Goal: Task Accomplishment & Management: Manage account settings

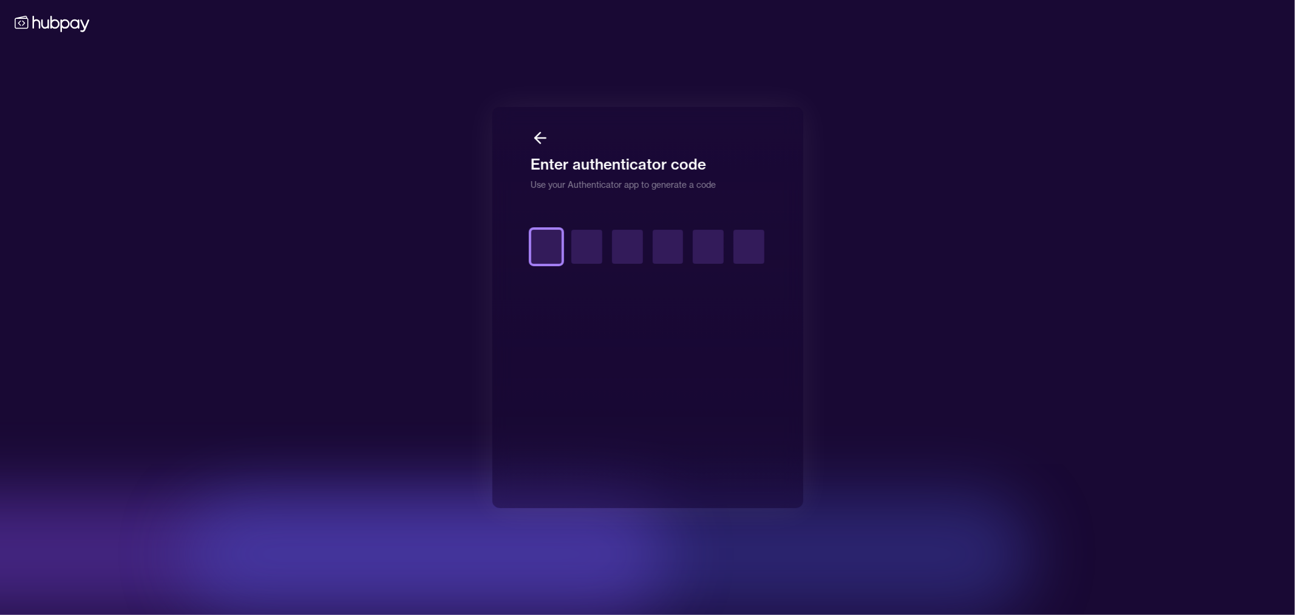
click at [554, 251] on input "text" at bounding box center [546, 247] width 31 height 34
type input "*"
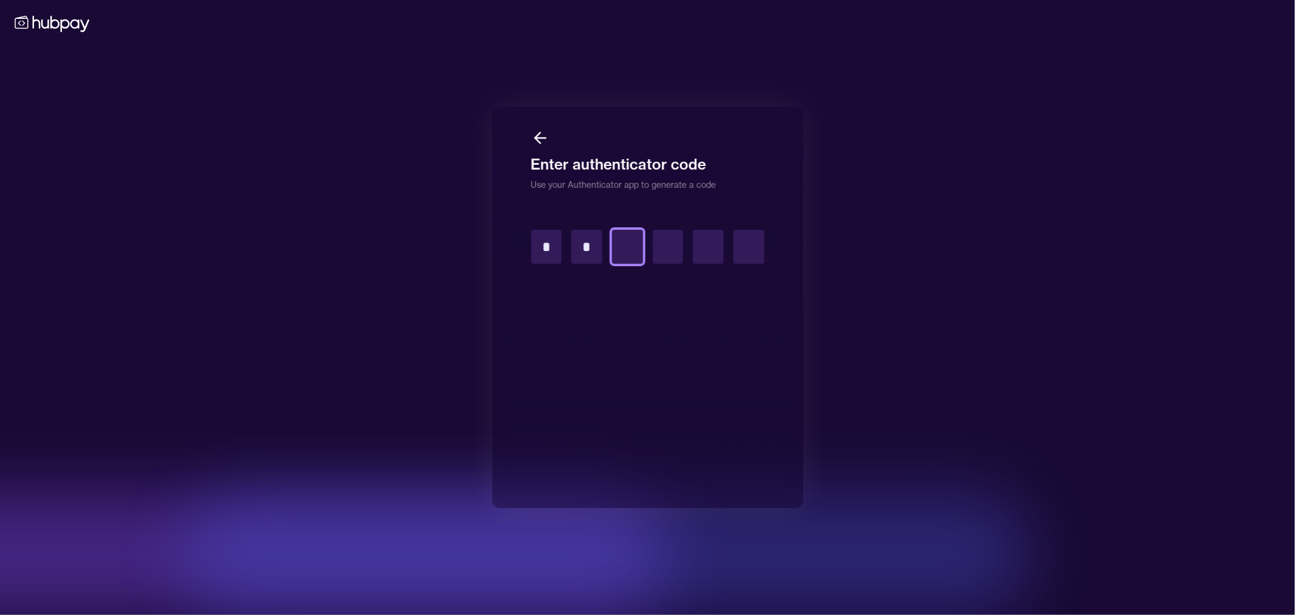
type input "*"
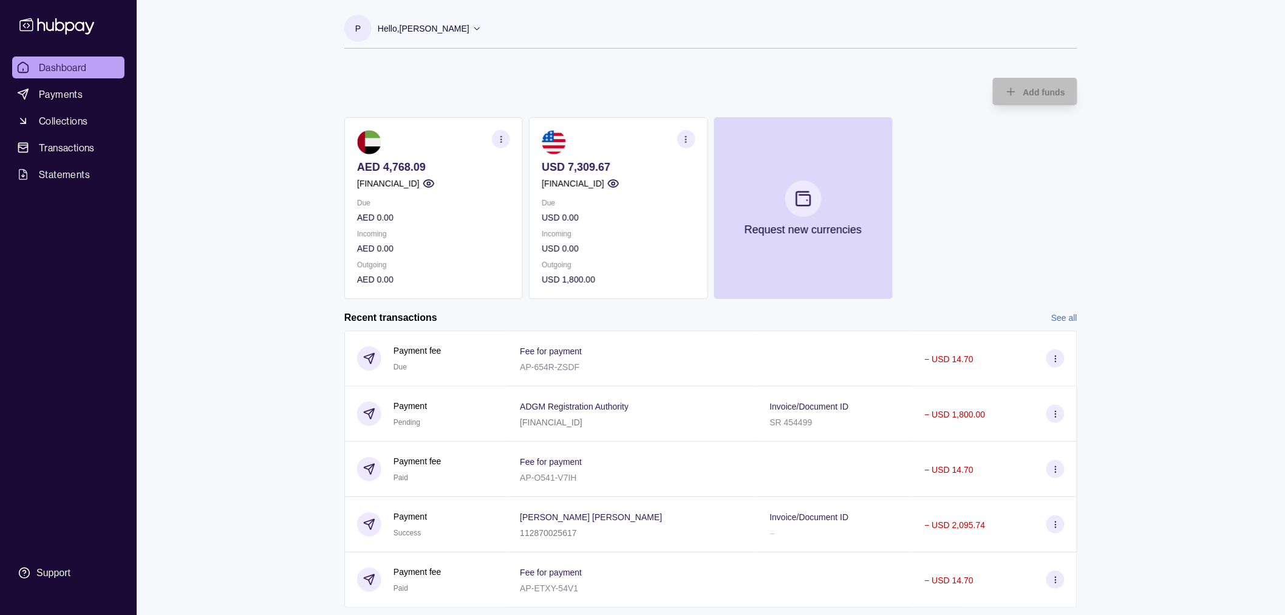
click at [1188, 384] on div "Dashboard Payments Collections Transactions Statements Support P Hello, [PERSON…" at bounding box center [642, 373] width 1285 height 746
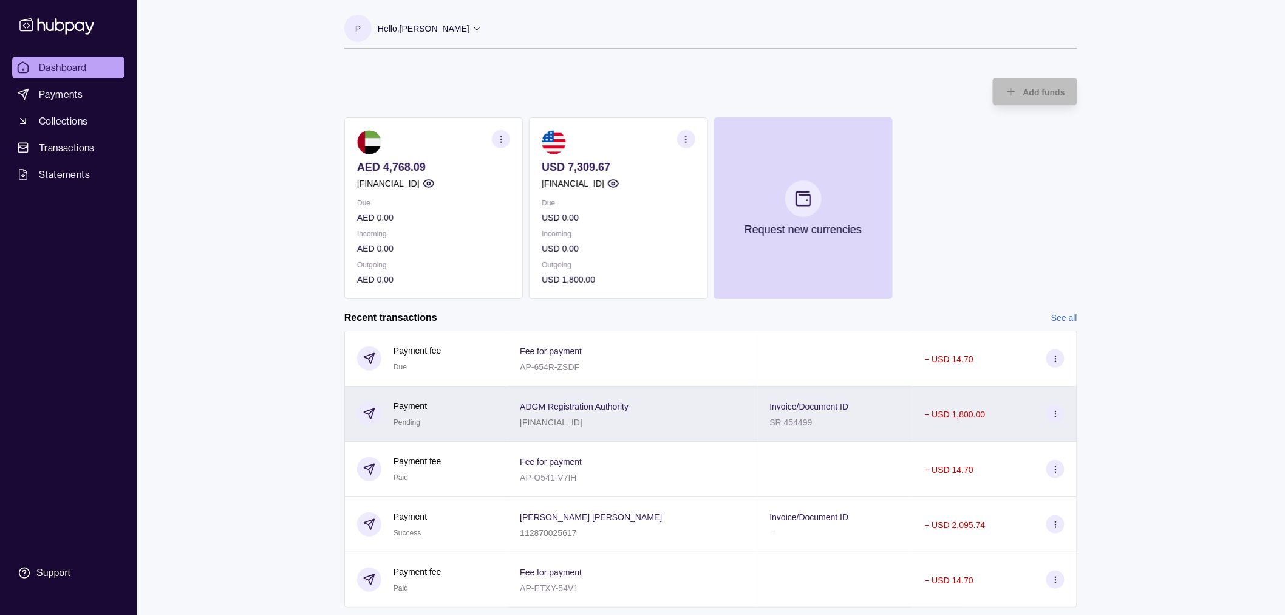
click at [588, 389] on div "ADGM Registration Authority [FINANCIAL_ID]" at bounding box center [633, 413] width 250 height 55
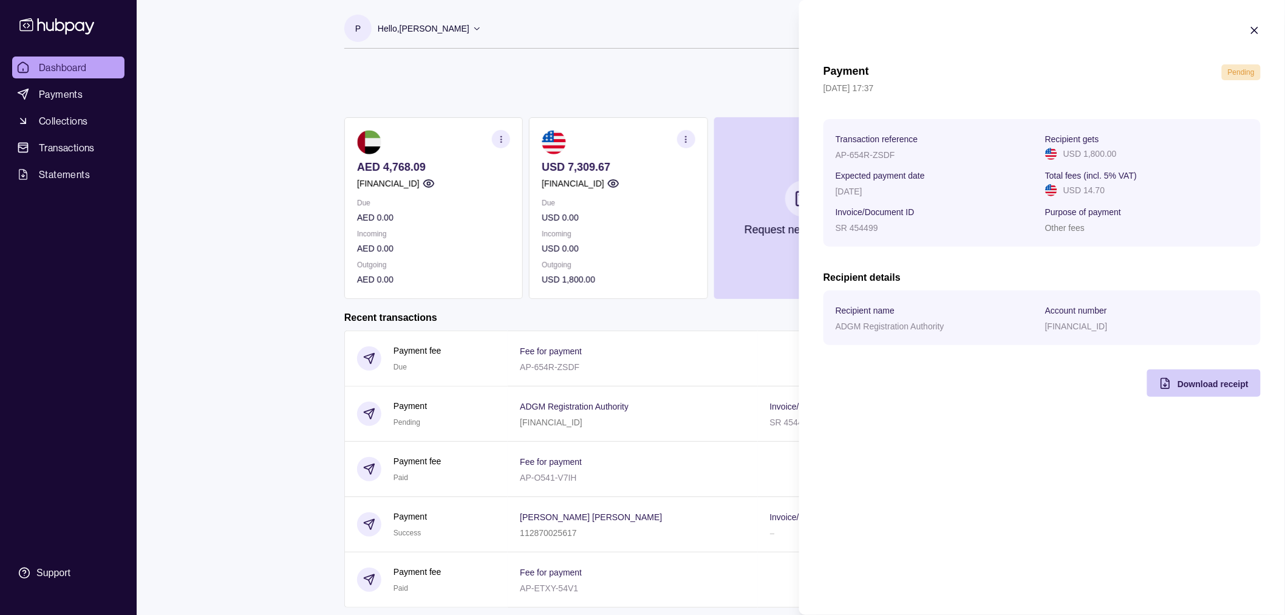
click at [1222, 393] on div "Download receipt" at bounding box center [1194, 382] width 107 height 27
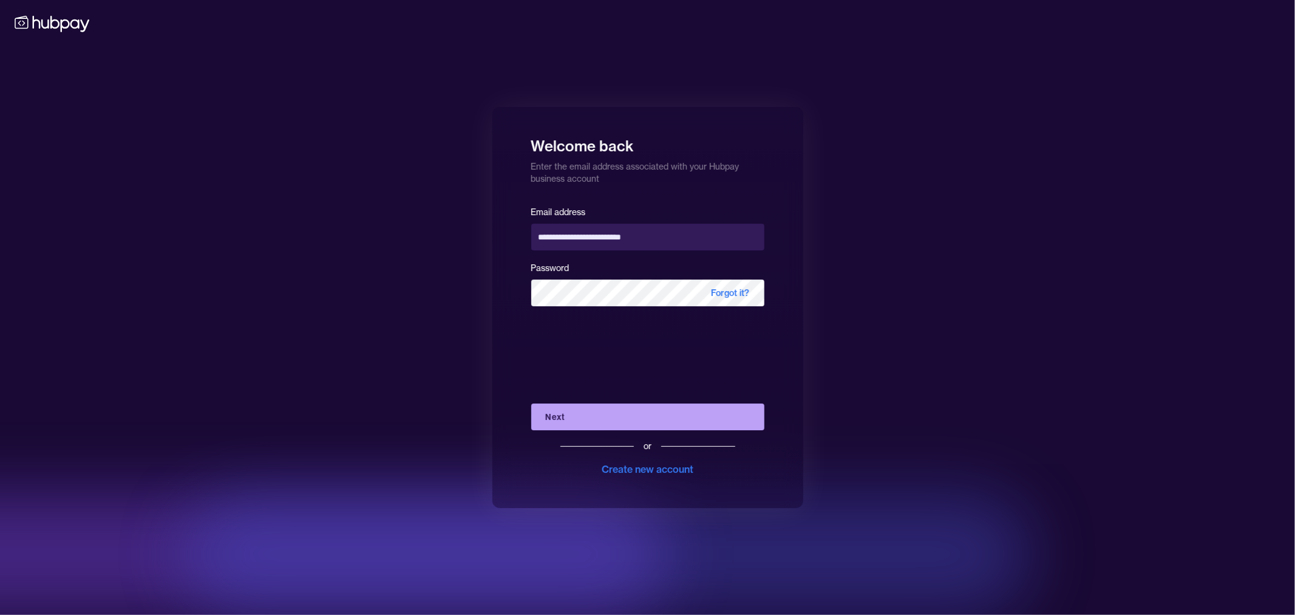
click at [228, 202] on div "**********" at bounding box center [647, 307] width 1295 height 615
click at [616, 418] on button "Next" at bounding box center [647, 416] width 233 height 27
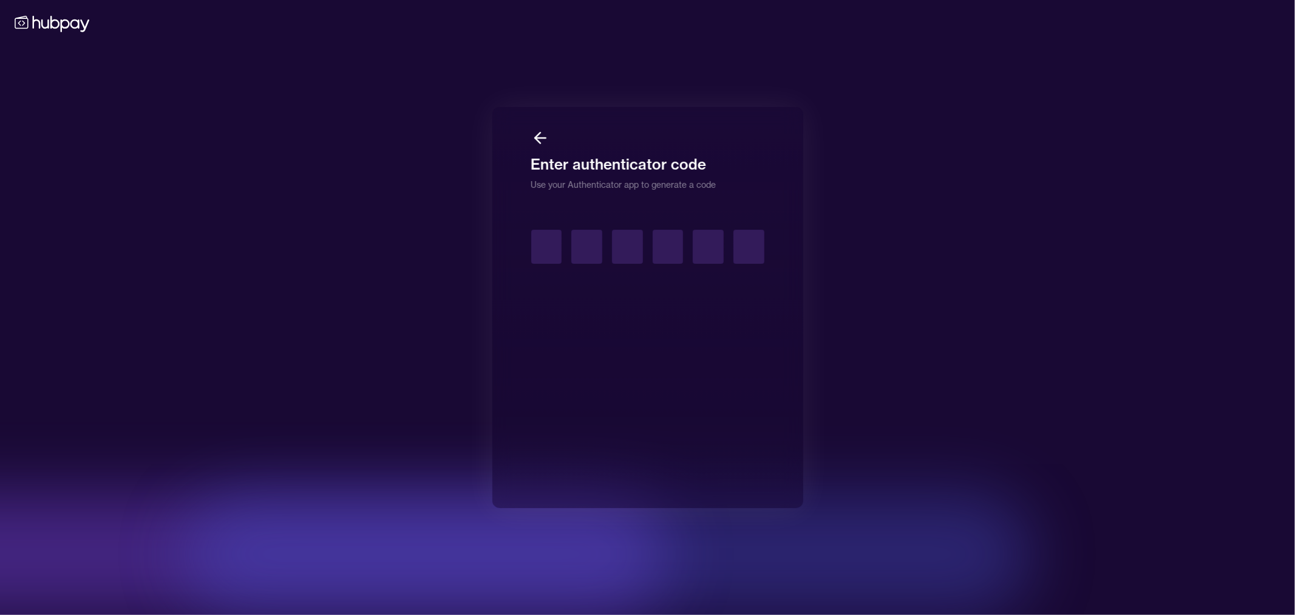
drag, startPoint x: 286, startPoint y: 253, endPoint x: 228, endPoint y: 90, distance: 172.7
click at [286, 253] on div "Enter authenticator code Use your Authenticator app to generate a code" at bounding box center [647, 307] width 1295 height 615
click at [550, 252] on input "text" at bounding box center [546, 247] width 31 height 34
click at [554, 253] on input "text" at bounding box center [546, 247] width 31 height 34
click at [545, 245] on input "text" at bounding box center [546, 247] width 31 height 34
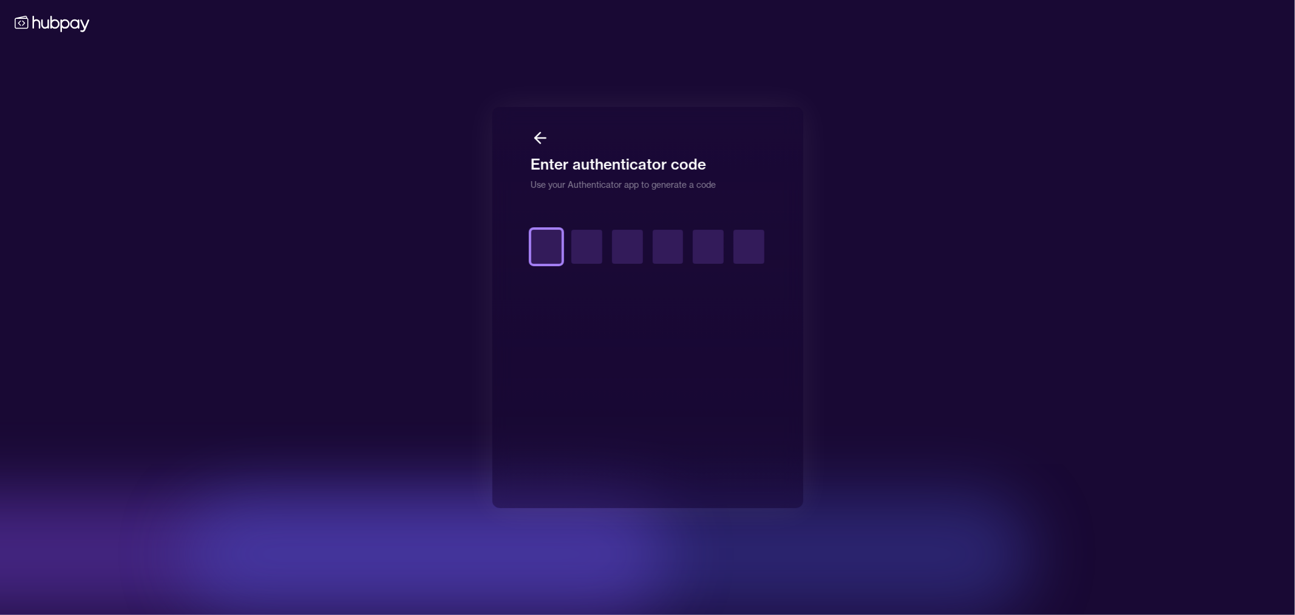
type input "*"
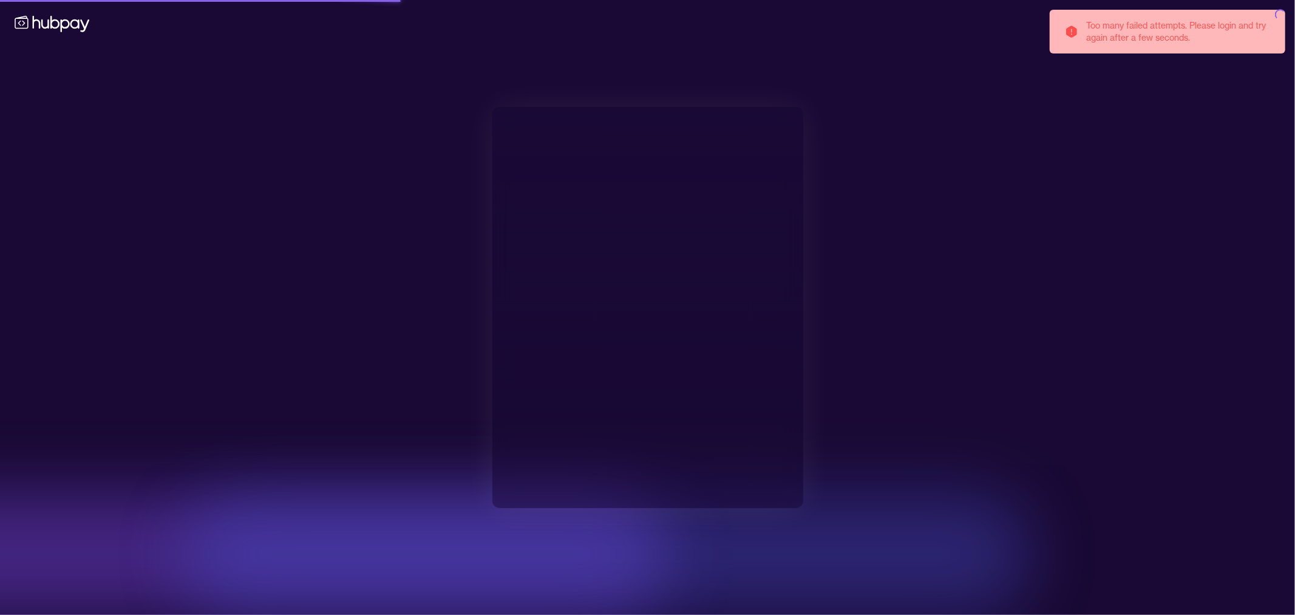
type input "**********"
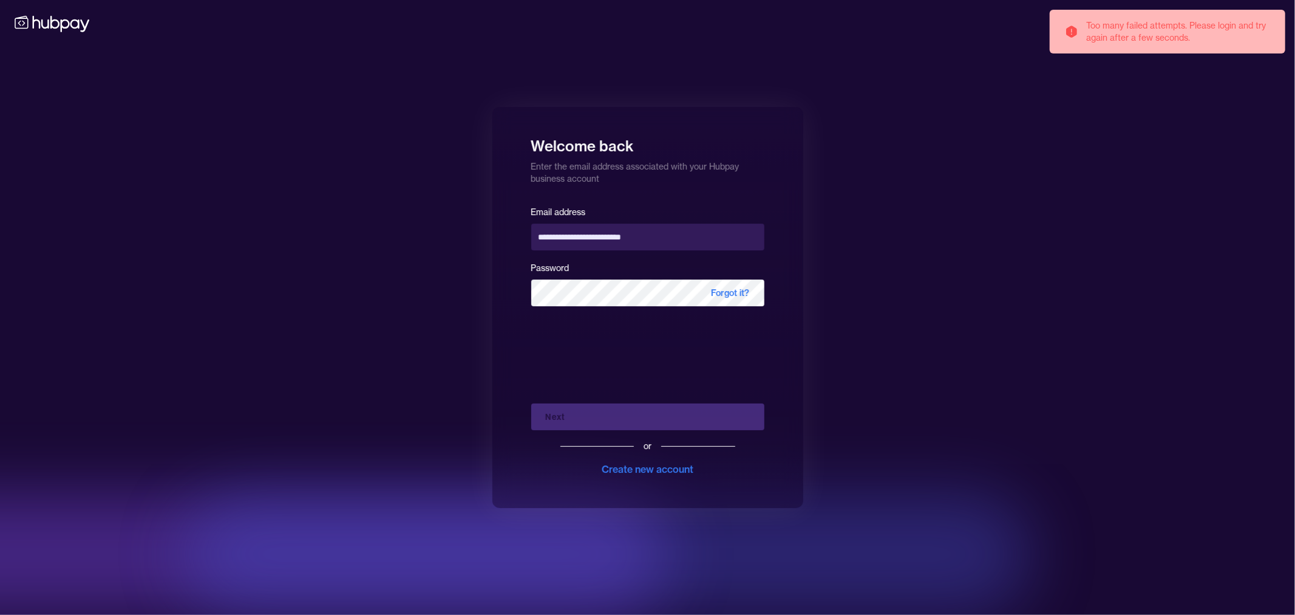
drag, startPoint x: 367, startPoint y: 417, endPoint x: 456, endPoint y: 426, distance: 89.1
click at [369, 417] on div "**********" at bounding box center [647, 307] width 1295 height 615
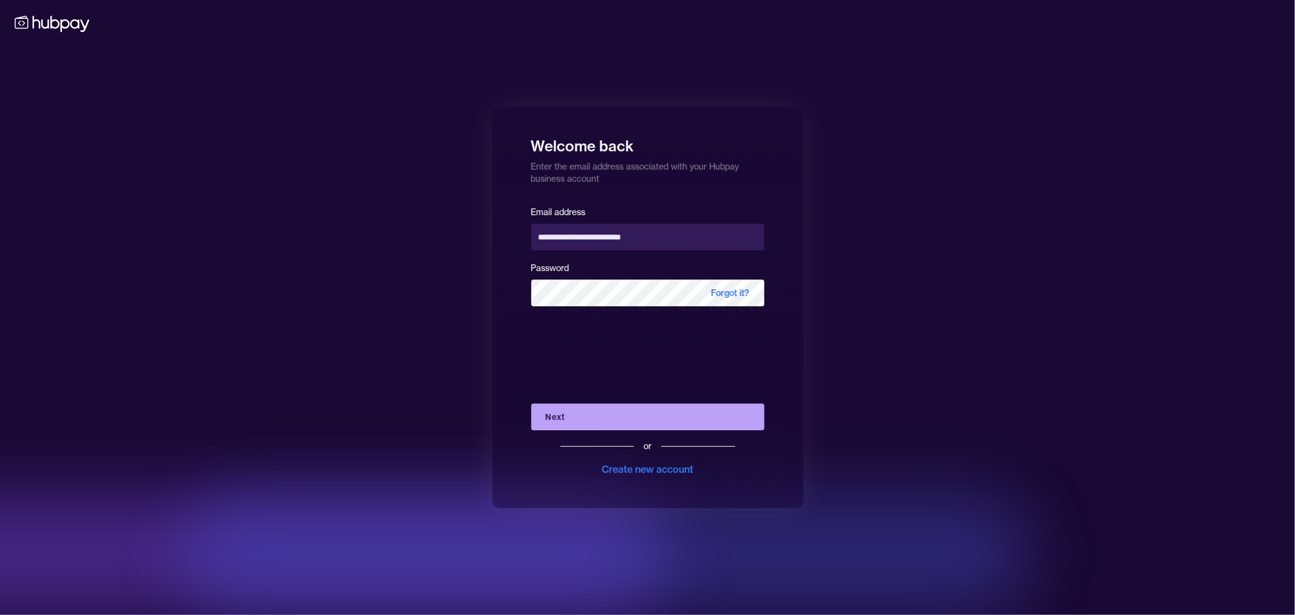
click at [563, 422] on button "Next" at bounding box center [647, 416] width 233 height 27
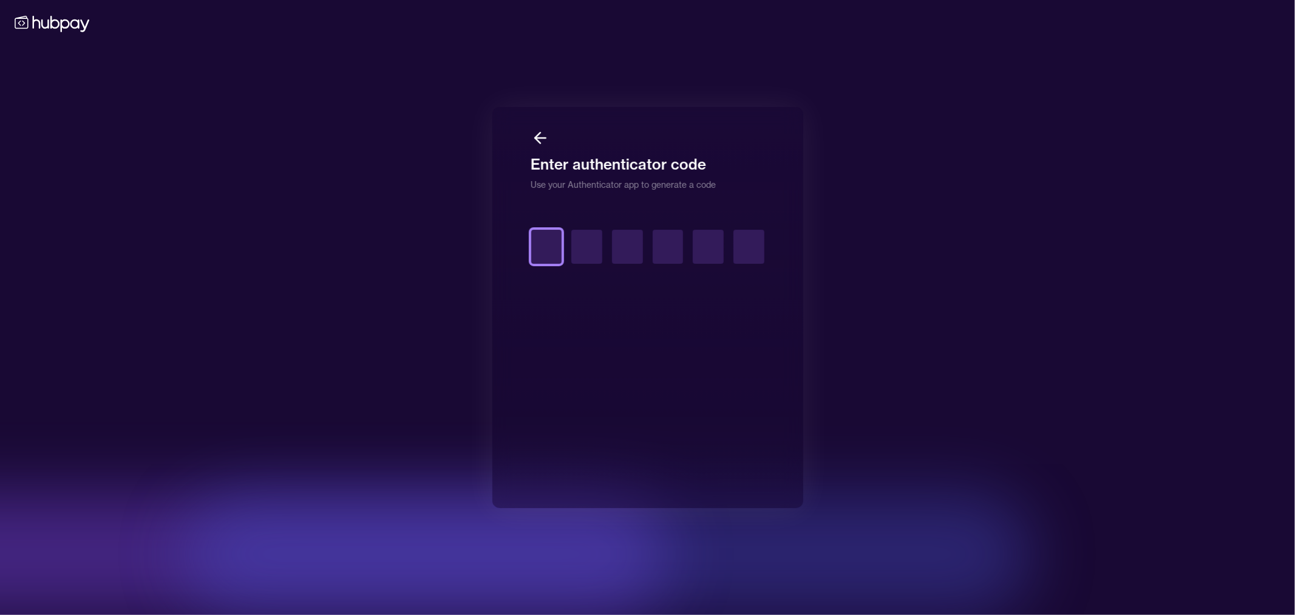
type input "*"
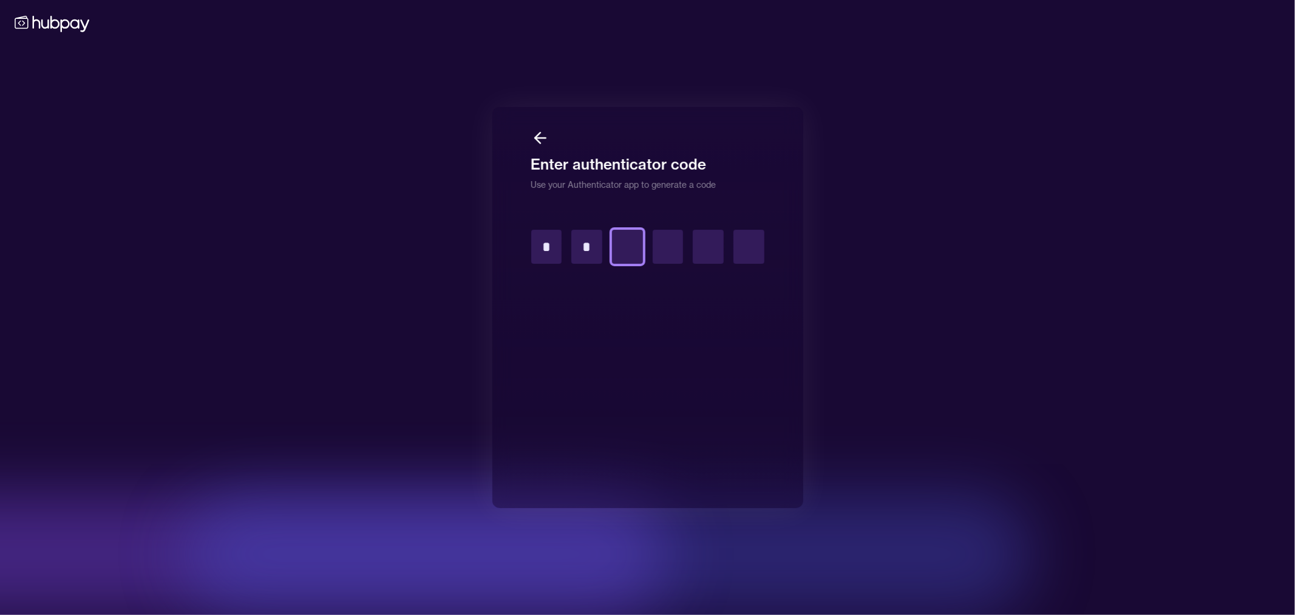
type input "*"
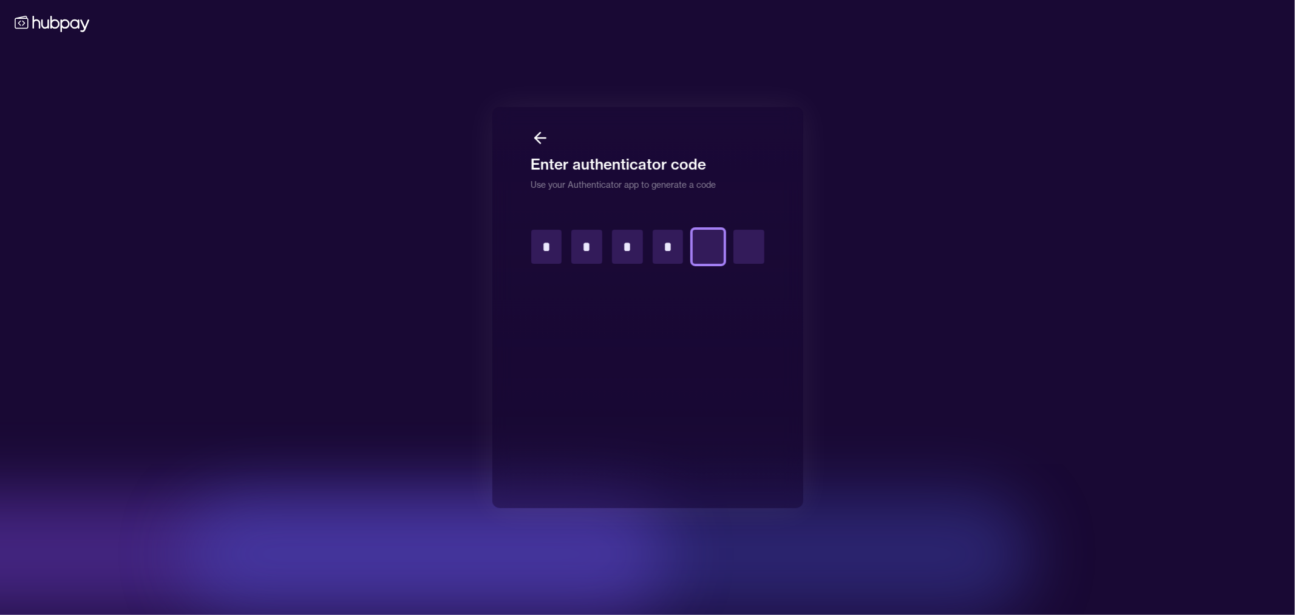
type input "*"
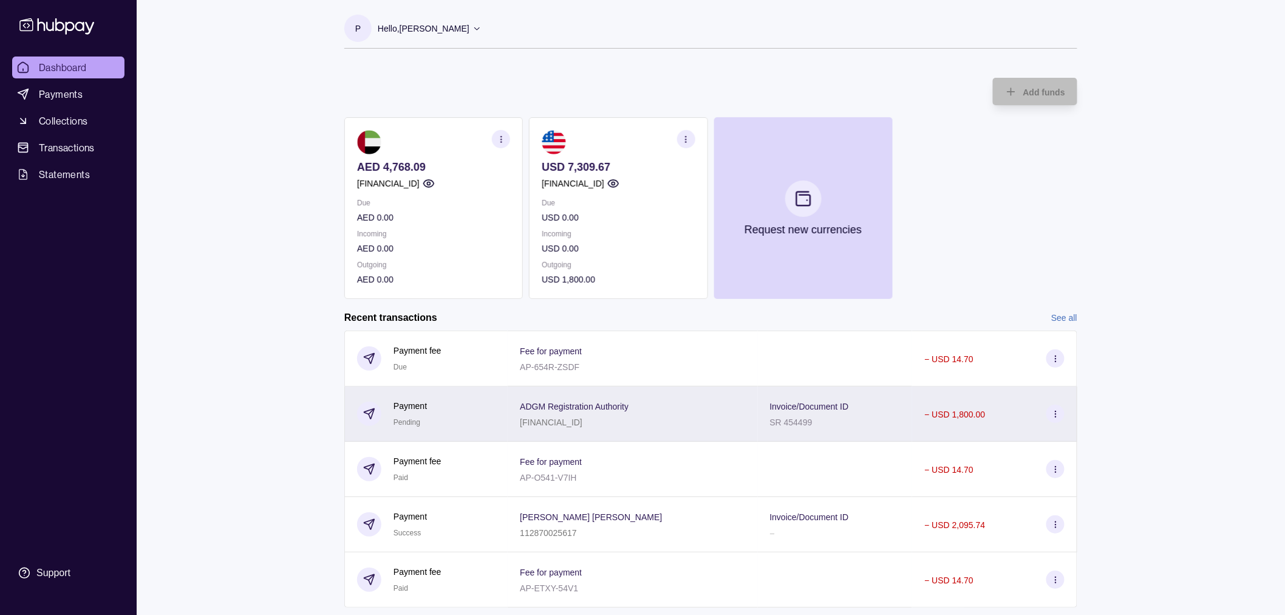
click at [770, 415] on div "SR 454499" at bounding box center [809, 421] width 79 height 15
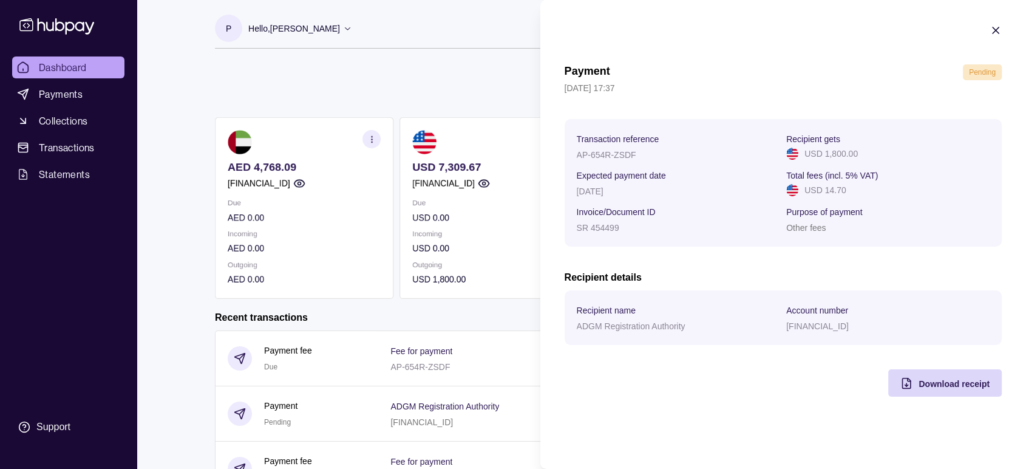
drag, startPoint x: 258, startPoint y: 100, endPoint x: 257, endPoint y: 91, distance: 8.5
click at [258, 100] on html "Dashboard Payments Collections Transactions Statements Support P Hello, [PERSON…" at bounding box center [513, 373] width 1026 height 746
